Goal: Information Seeking & Learning: Find specific fact

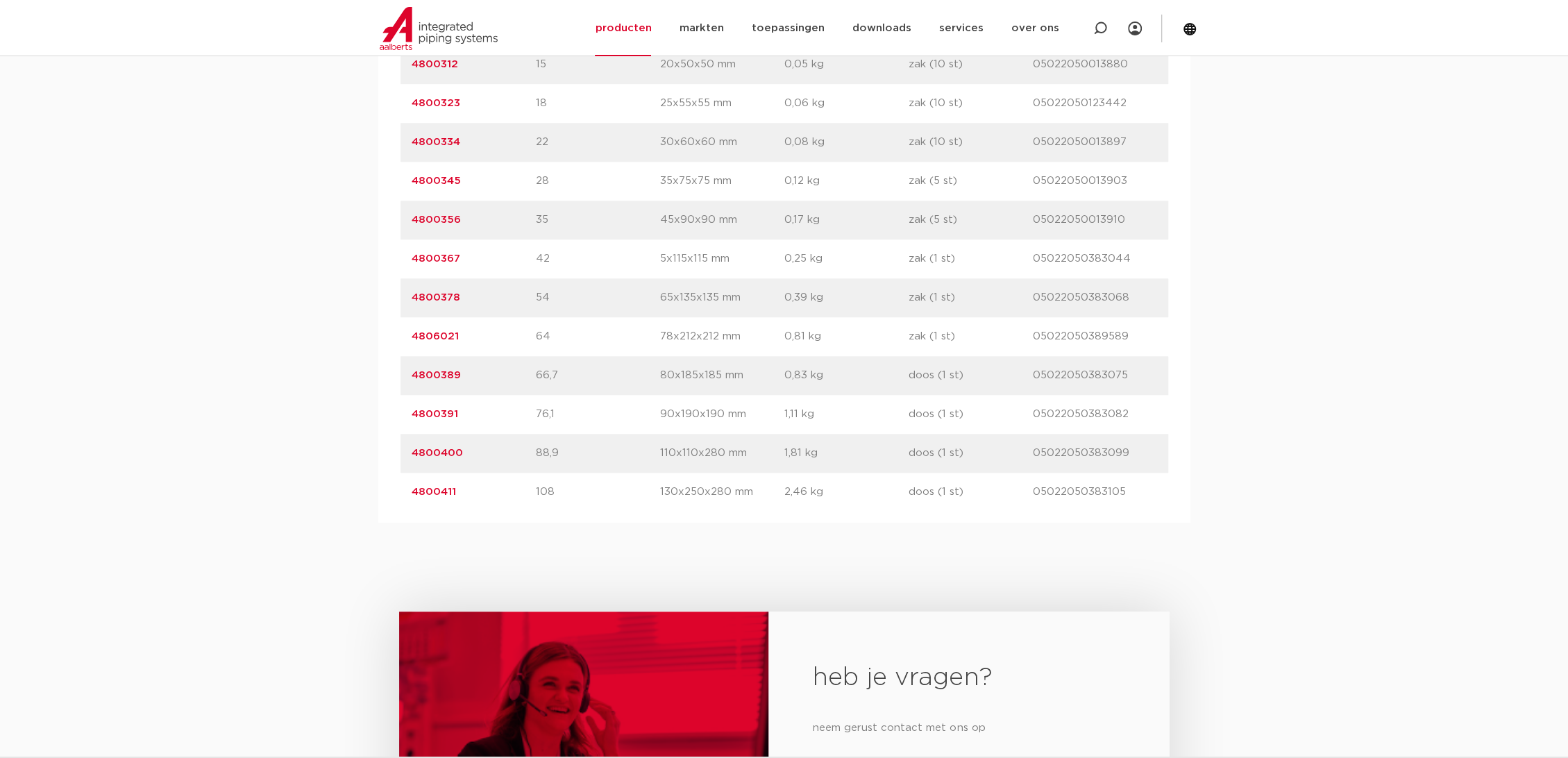
scroll to position [771, 0]
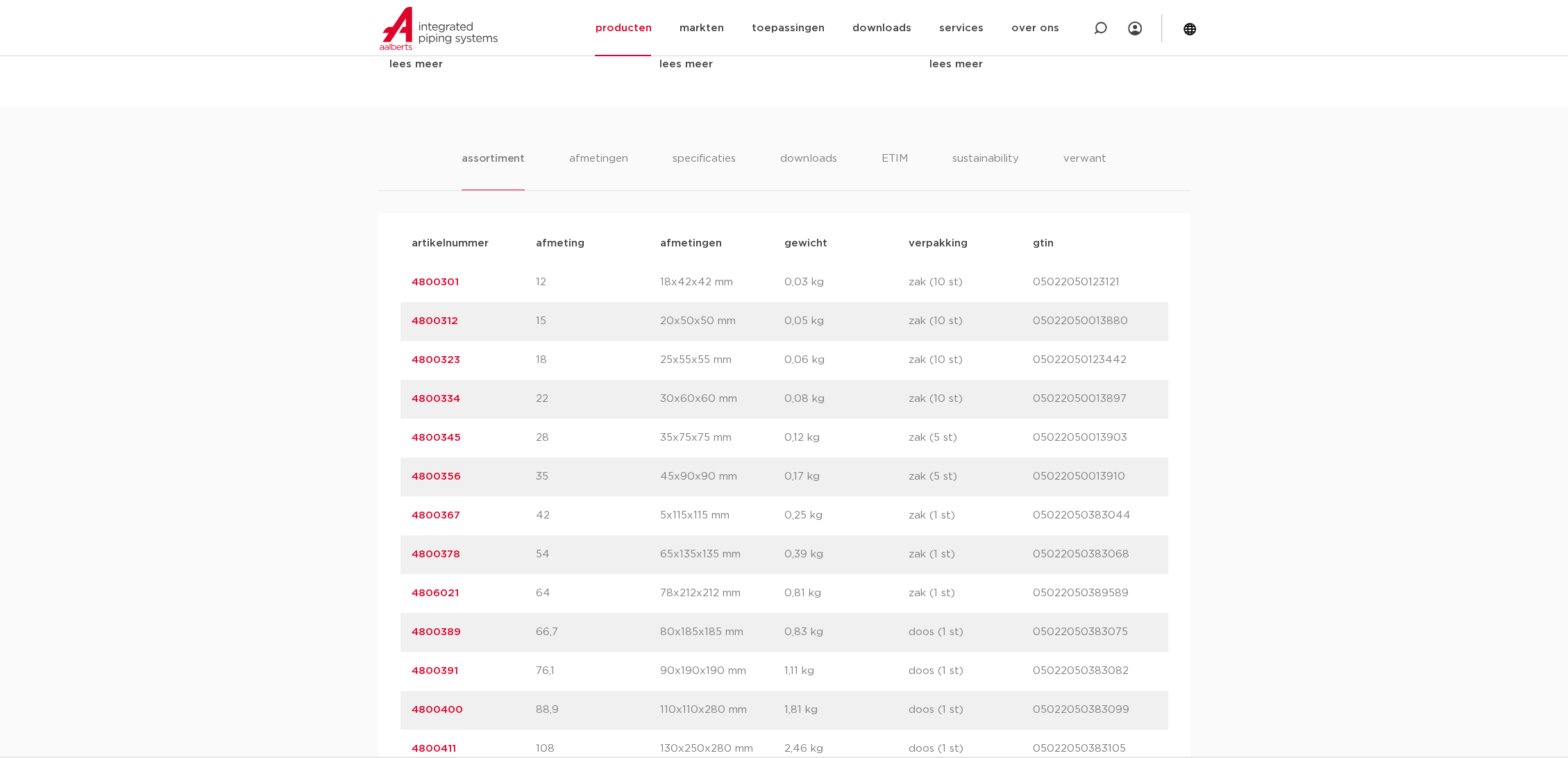
click at [438, 396] on link "4800334" at bounding box center [435, 398] width 48 height 11
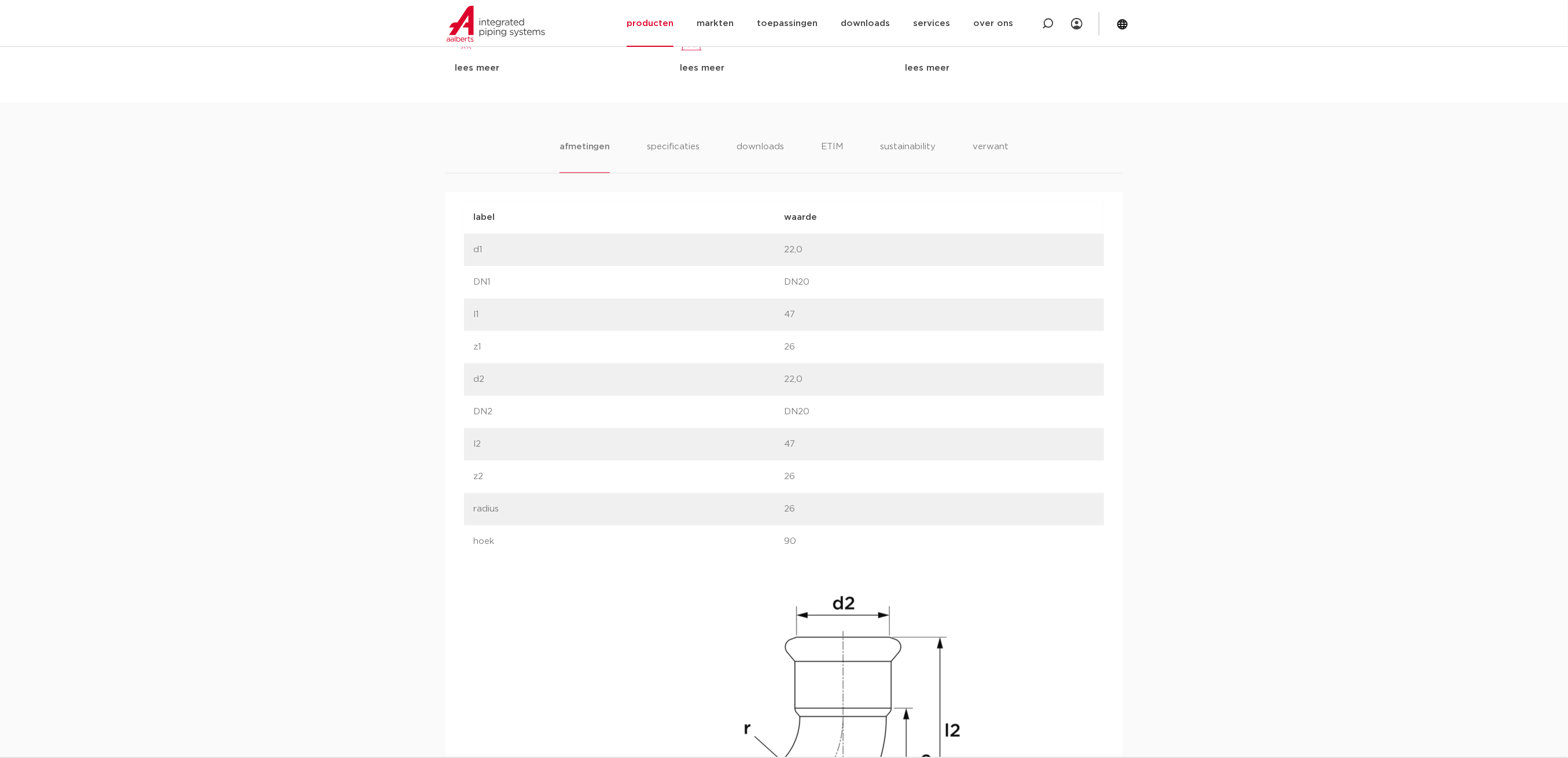
scroll to position [544, 0]
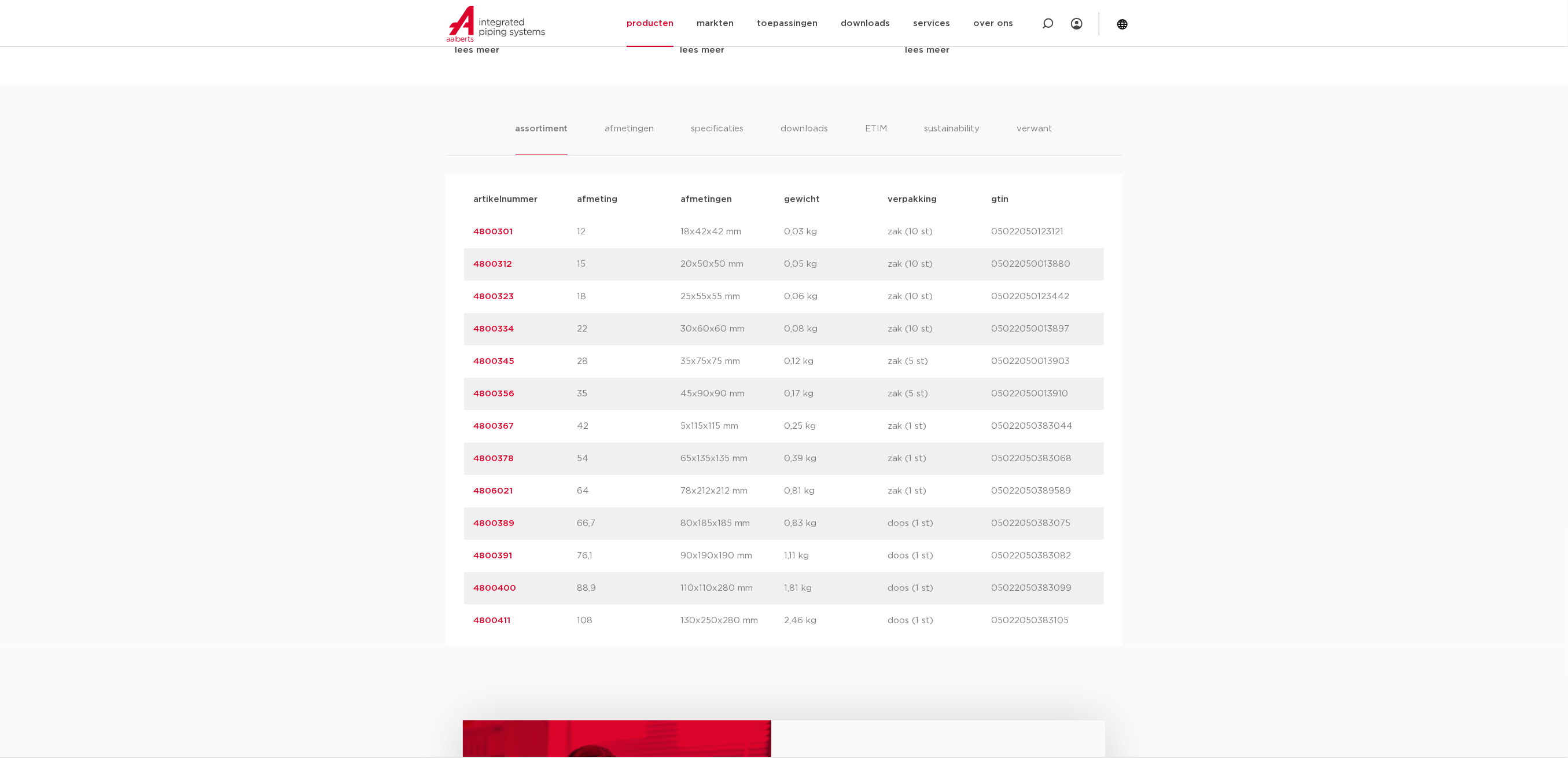
click at [494, 264] on link "4800312" at bounding box center [492, 264] width 39 height 9
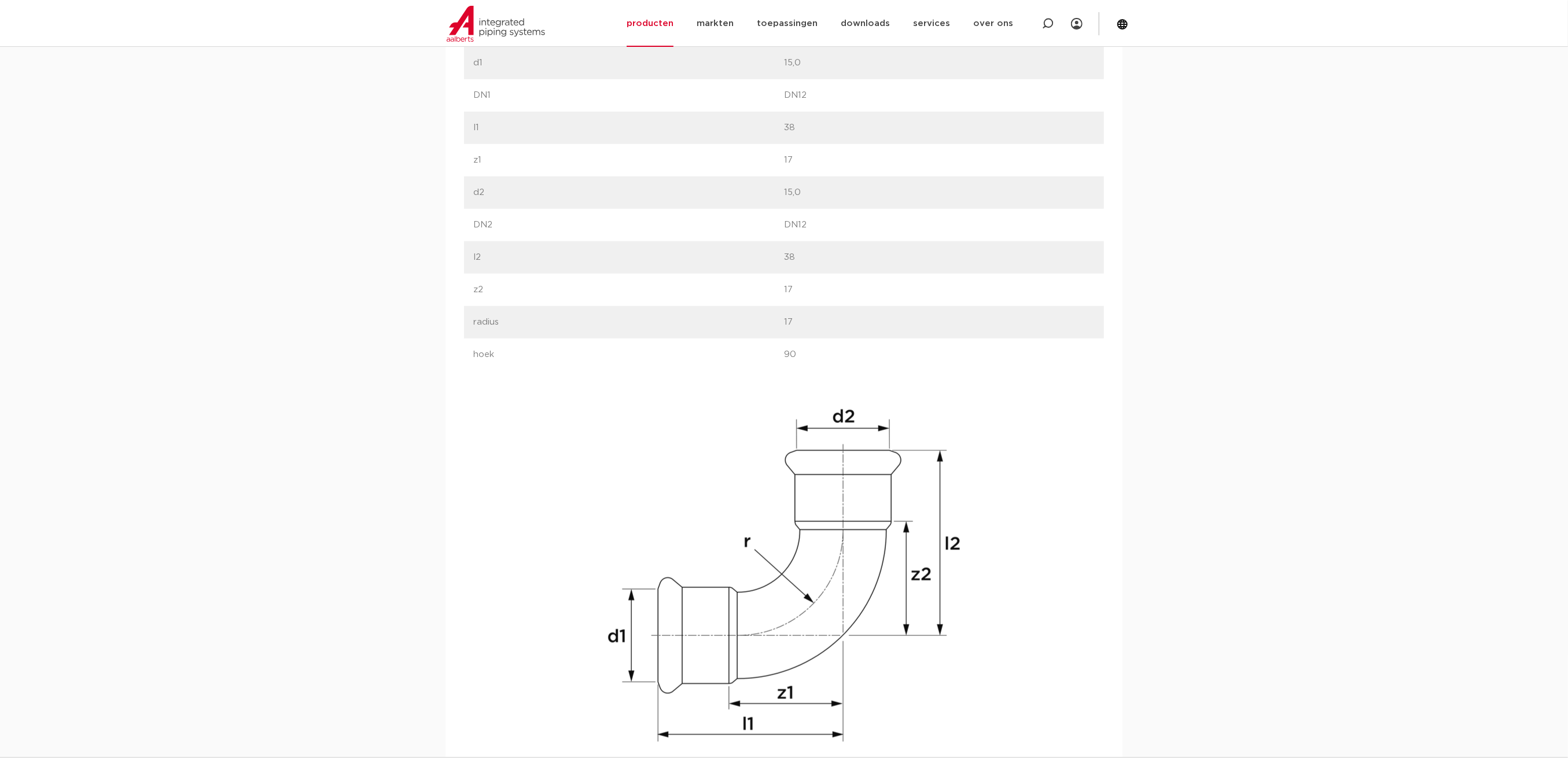
scroll to position [824, 0]
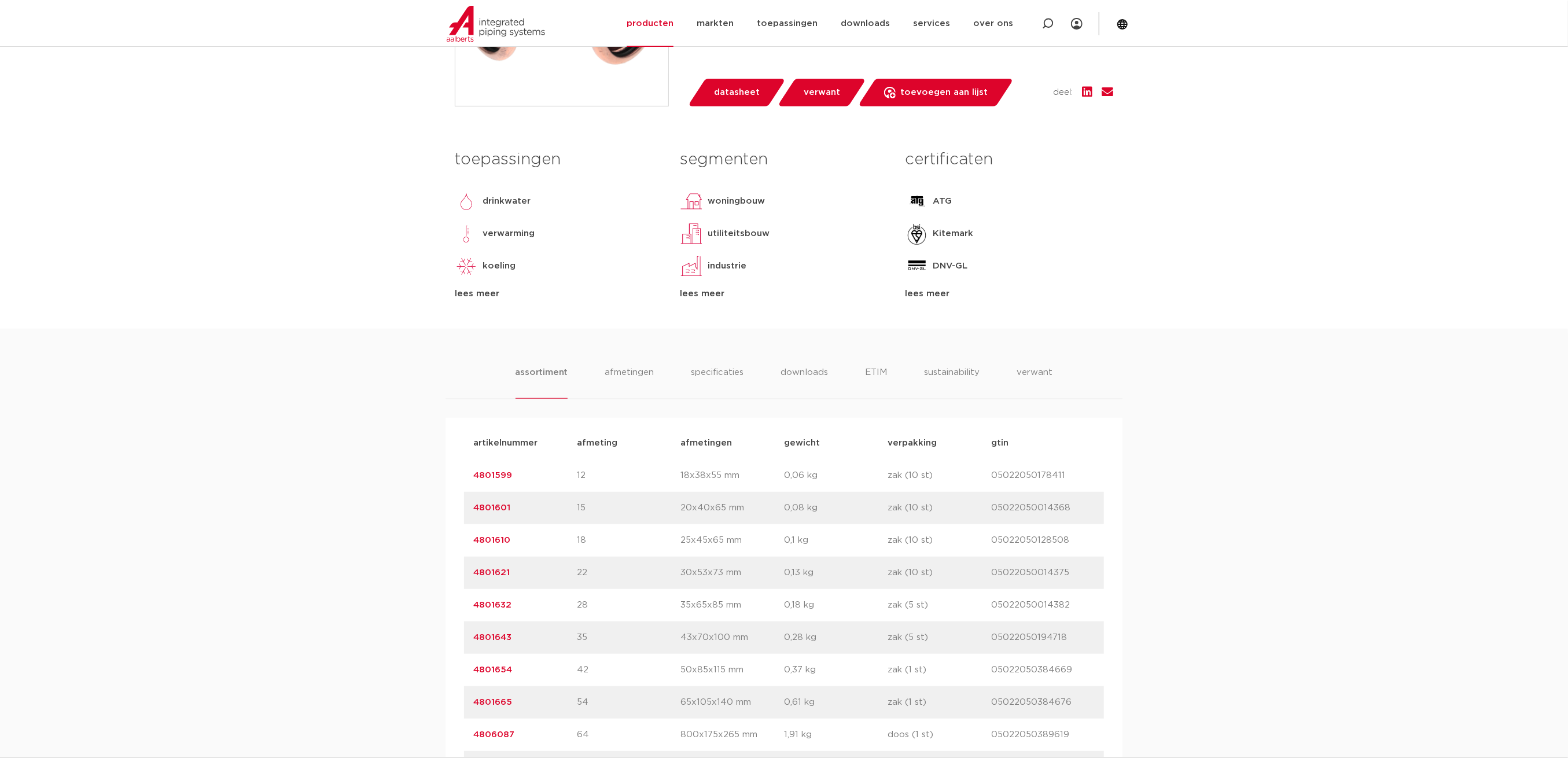
scroll to position [514, 0]
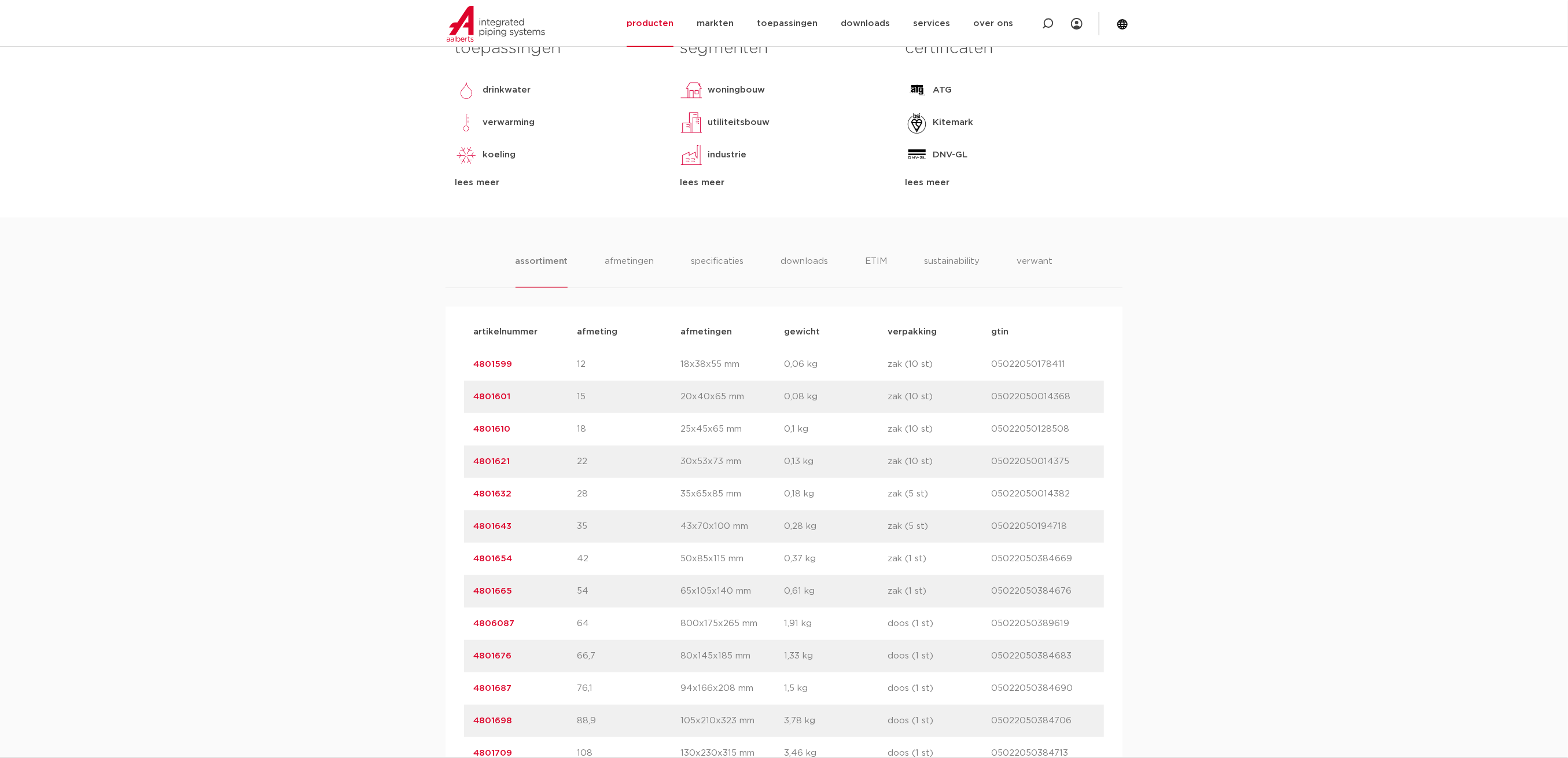
click at [498, 394] on link "4801601" at bounding box center [492, 396] width 37 height 9
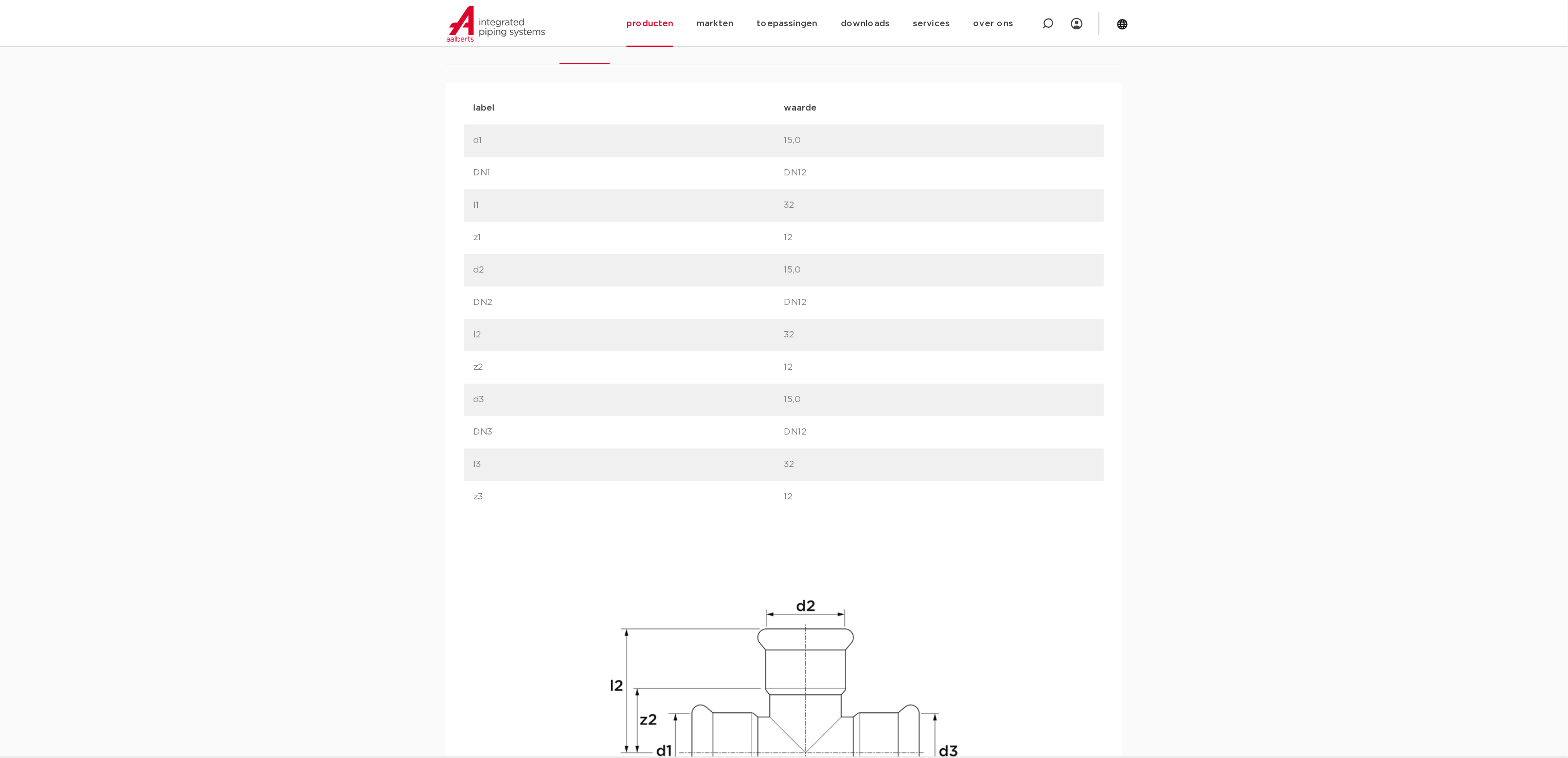
scroll to position [656, 0]
